Goal: Information Seeking & Learning: Learn about a topic

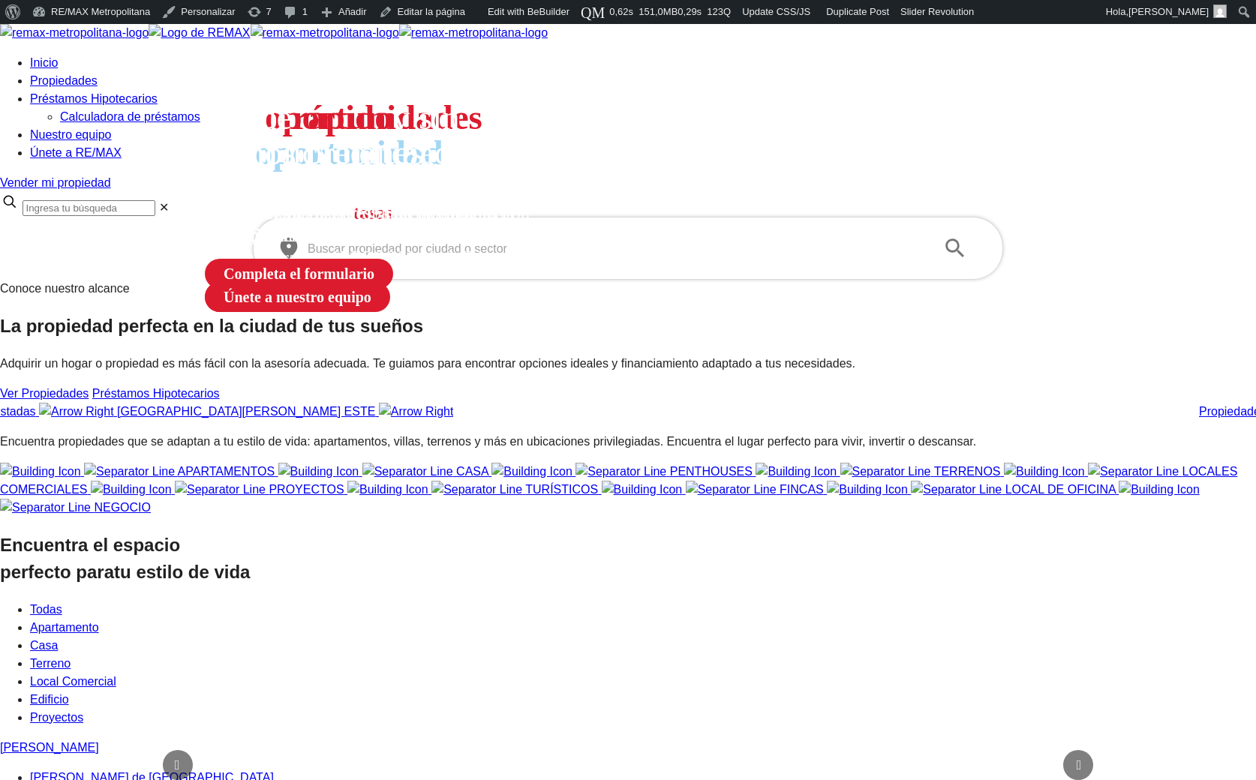
click at [477, 257] on input "text" at bounding box center [616, 248] width 617 height 17
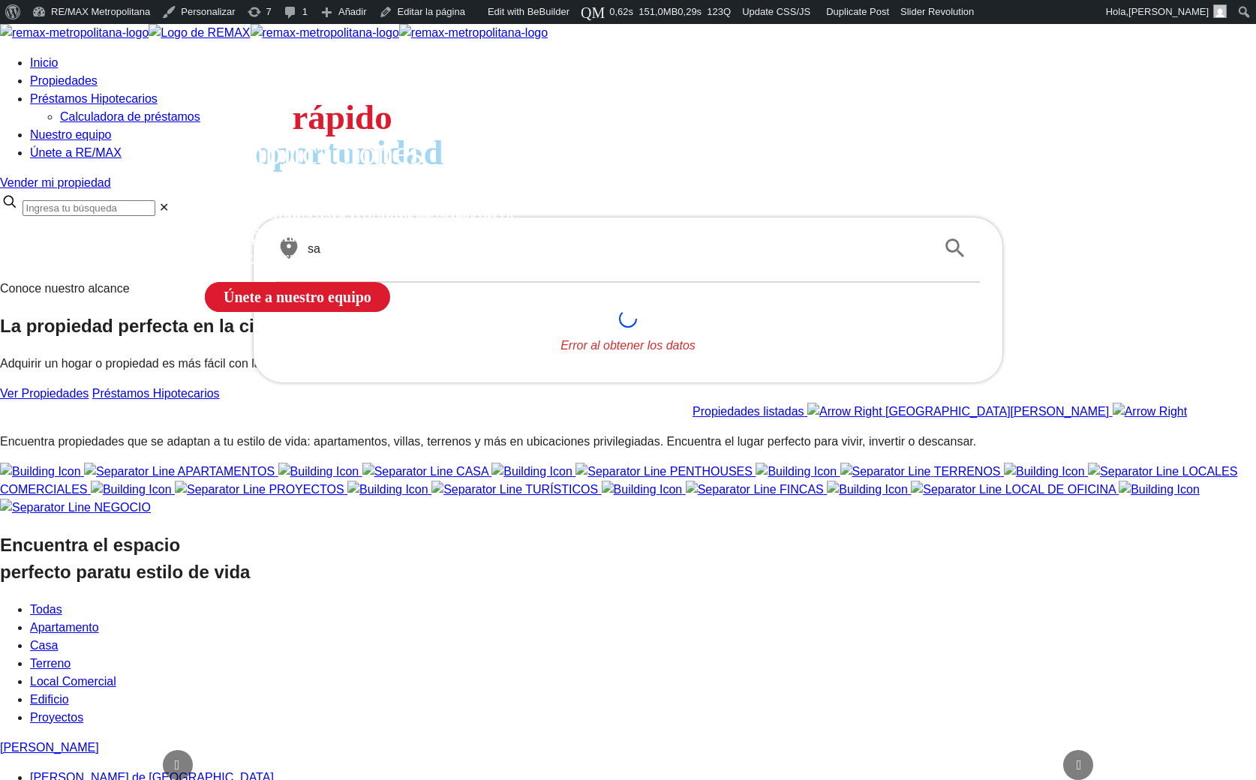
type input "s"
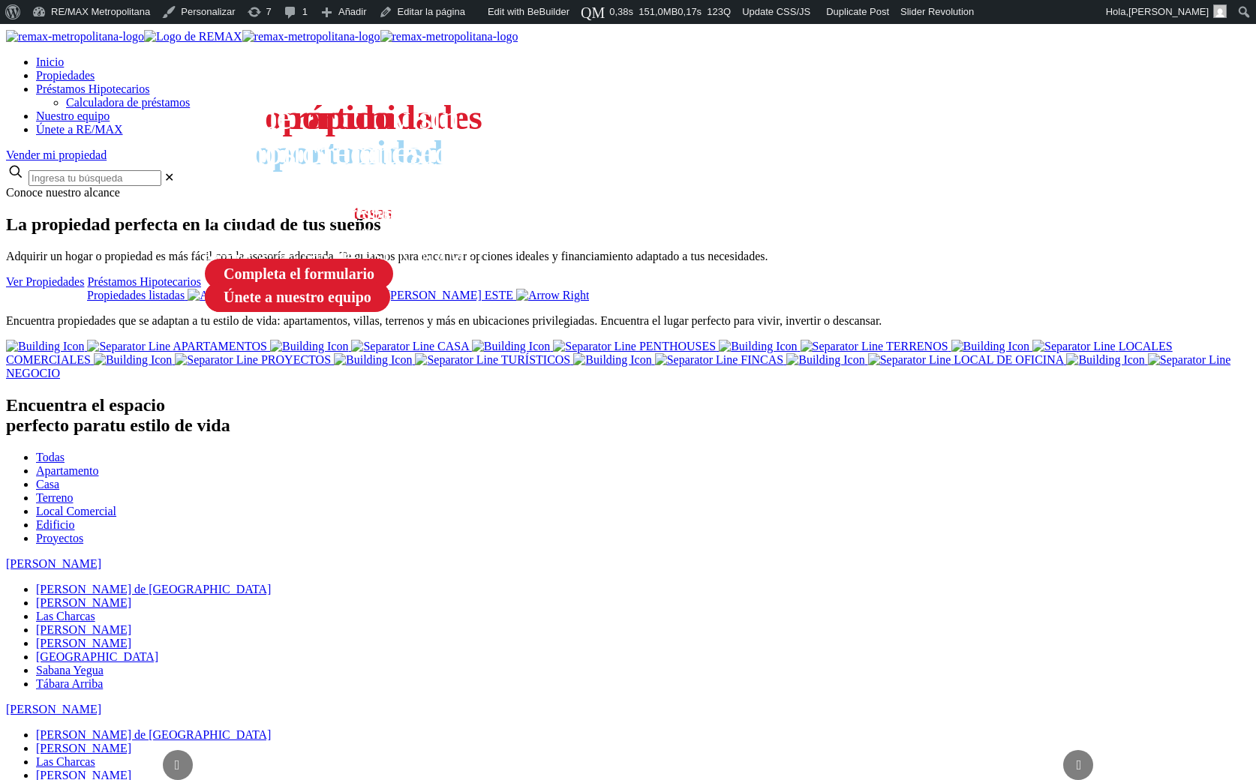
click at [488, 302] on section "Conoce nuestro alcance La propiedad perfecta en la ciudad de tus sueños Adquiri…" at bounding box center [628, 244] width 1244 height 116
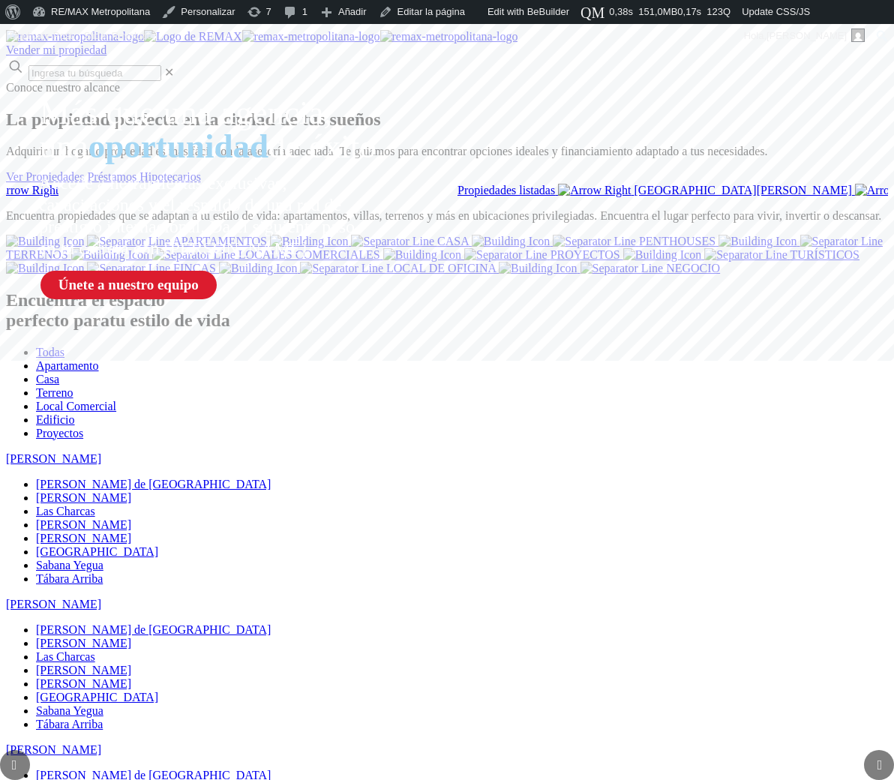
click at [226, 197] on section "Conoce nuestro alcance La propiedad perfecta en la ciudad de tus sueños Adquiri…" at bounding box center [447, 139] width 882 height 116
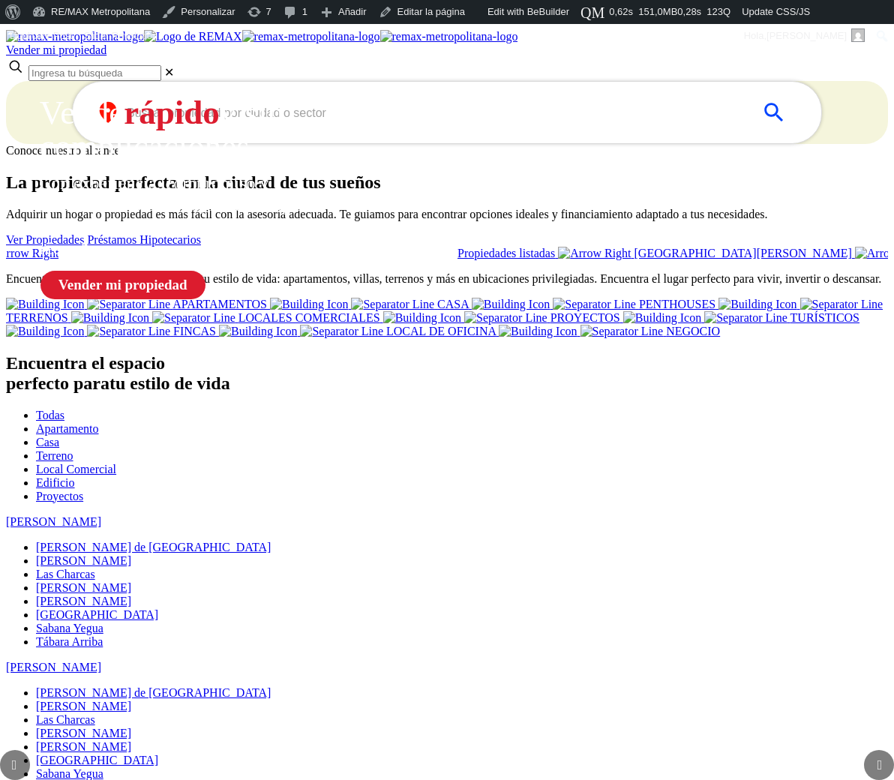
click at [270, 260] on section "Conoce nuestro alcance La propiedad perfecta en la ciudad de tus sueños Adquiri…" at bounding box center [447, 202] width 882 height 116
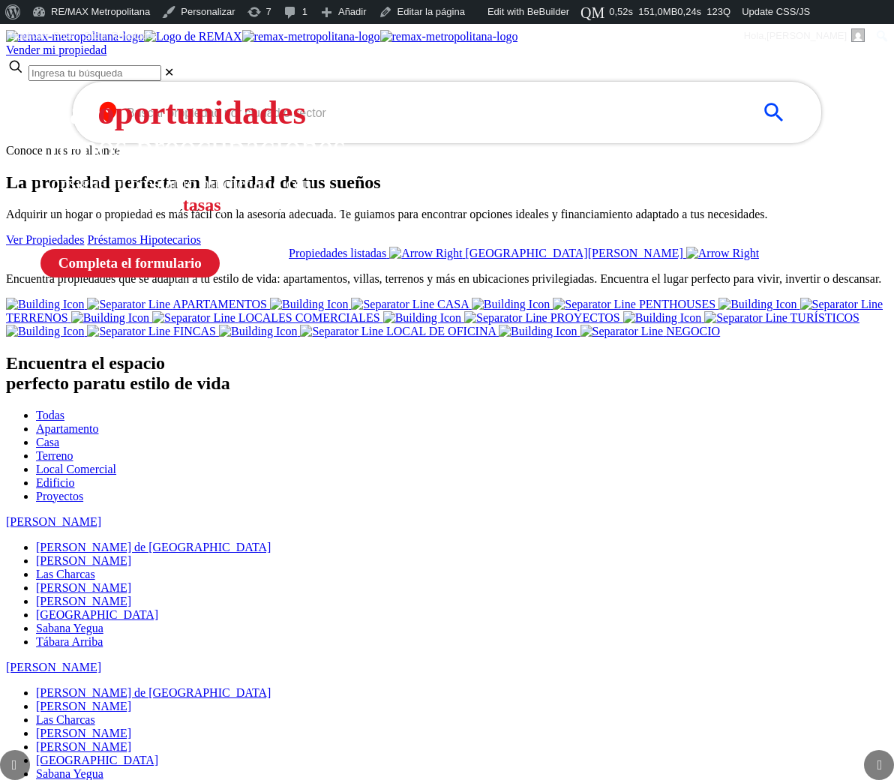
click at [149, 260] on section "Conoce nuestro alcance La propiedad perfecta en la ciudad de tus sueños Adquiri…" at bounding box center [447, 202] width 882 height 116
